Goal: Communication & Community: Ask a question

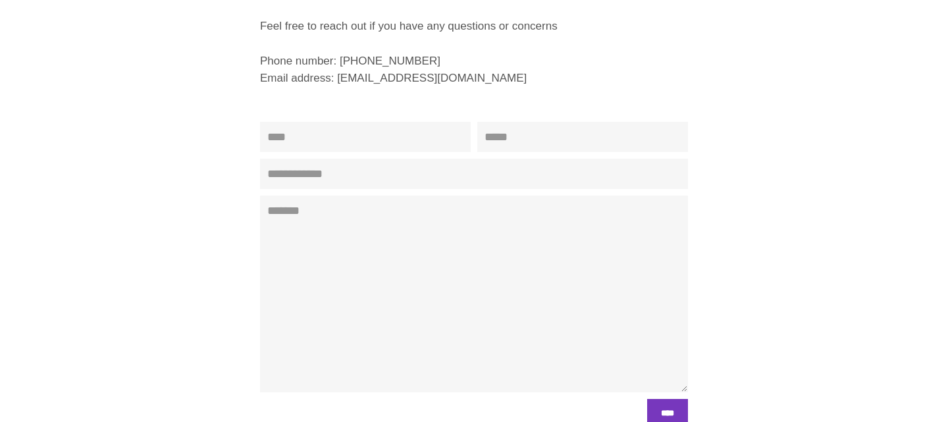
scroll to position [240, 0]
click at [306, 146] on input "Name" at bounding box center [365, 138] width 211 height 30
